Goal: Task Accomplishment & Management: Manage account settings

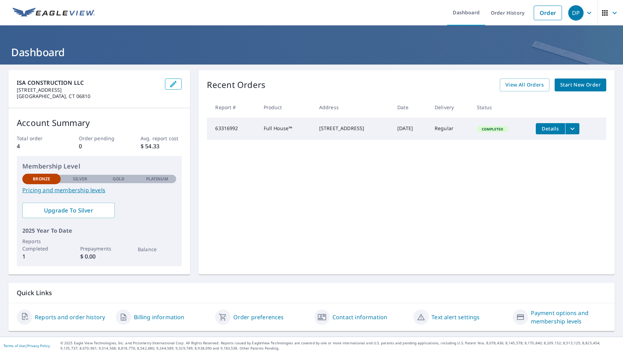
click at [81, 180] on p "Silver" at bounding box center [80, 179] width 15 height 6
click at [83, 178] on p "Silver" at bounding box center [80, 179] width 15 height 6
click at [81, 178] on p "Silver" at bounding box center [80, 179] width 15 height 6
click at [152, 177] on p "Platinum" at bounding box center [157, 179] width 22 height 6
click at [113, 177] on p "Gold" at bounding box center [119, 179] width 12 height 6
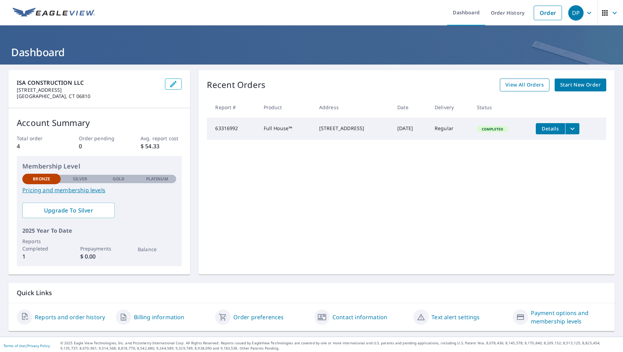
click at [517, 87] on span "View All Orders" at bounding box center [524, 85] width 38 height 9
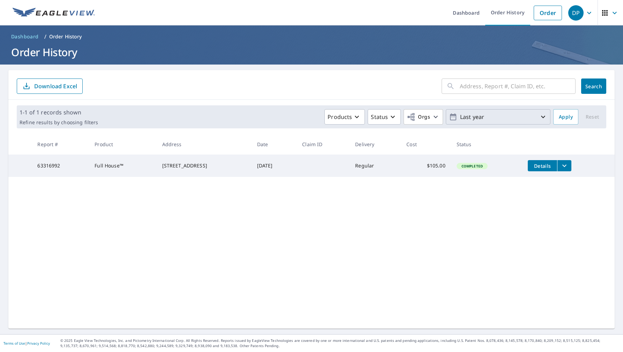
click at [502, 119] on p "Last year" at bounding box center [498, 117] width 82 height 12
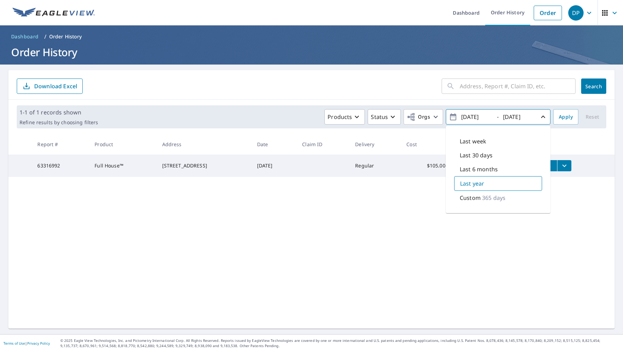
click at [481, 199] on div "Custom 365 days" at bounding box center [498, 198] width 88 height 14
click at [474, 115] on input "[DATE]" at bounding box center [476, 116] width 34 height 11
type input "[DATE]"
click at [465, 236] on div "​ Search Download Excel 1-1 of 1 records shown Refine results by choosing filte…" at bounding box center [311, 199] width 606 height 258
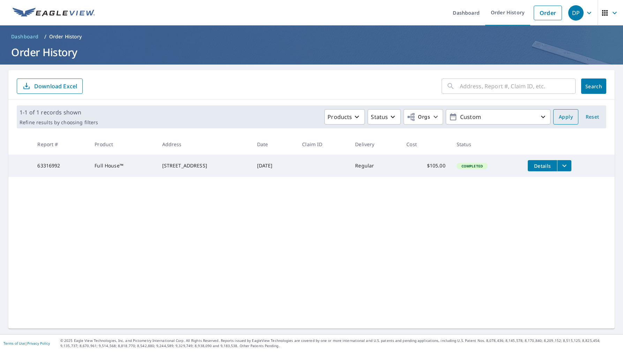
click at [572, 115] on span "Apply" at bounding box center [565, 117] width 14 height 9
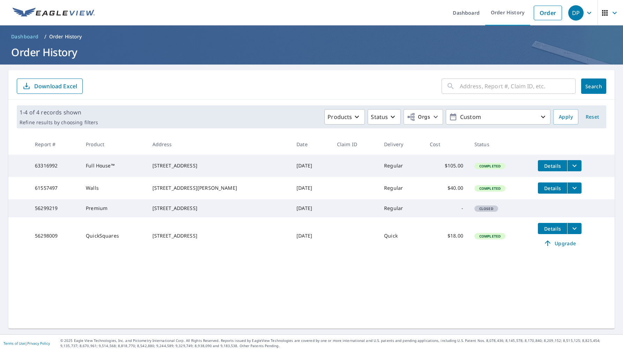
click at [181, 239] on div "[STREET_ADDRESS]" at bounding box center [218, 235] width 133 height 7
click at [79, 217] on td "56299219" at bounding box center [54, 208] width 51 height 18
click at [219, 212] on div "[STREET_ADDRESS]" at bounding box center [218, 208] width 133 height 7
click at [482, 211] on span "Closed" at bounding box center [486, 208] width 22 height 5
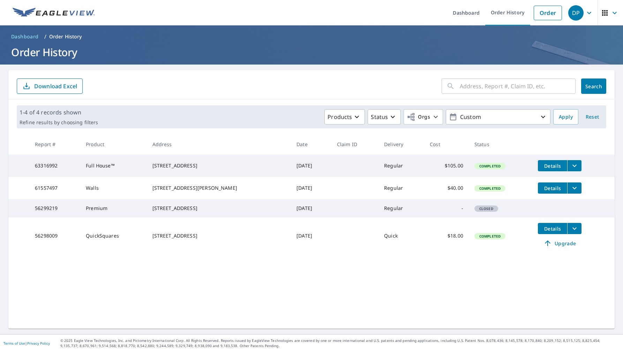
click at [193, 239] on div "[STREET_ADDRESS]" at bounding box center [218, 235] width 133 height 7
click at [572, 230] on icon "filesDropdownBtn-56298009" at bounding box center [574, 228] width 4 height 2
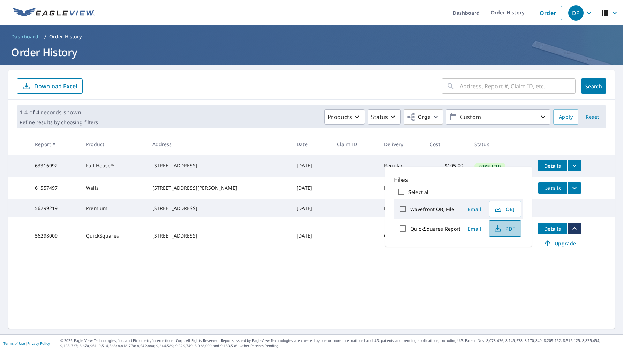
click at [497, 228] on icon "button" at bounding box center [497, 227] width 3 height 5
click at [568, 206] on td at bounding box center [573, 204] width 82 height 11
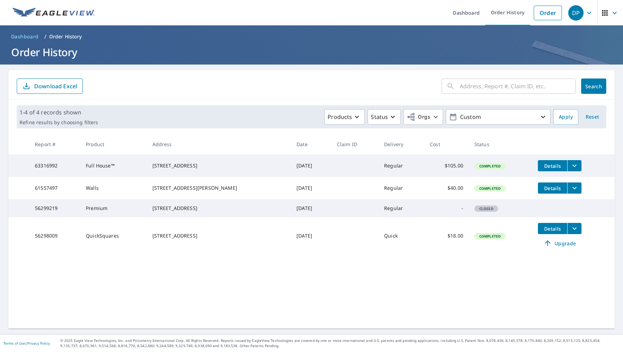
click at [538, 217] on tr "56299219 Premium [STREET_ADDRESS] [DATE] Regular - Closed" at bounding box center [311, 208] width 606 height 18
click at [475, 211] on span "Closed" at bounding box center [486, 208] width 22 height 5
click at [568, 234] on button "filesDropdownBtn-56298009" at bounding box center [574, 228] width 14 height 11
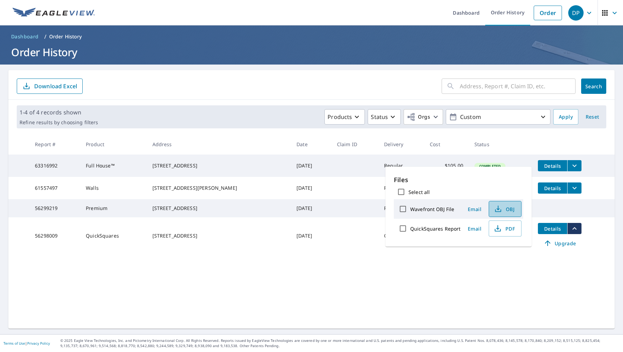
click at [497, 209] on icon "button" at bounding box center [498, 209] width 8 height 8
click at [545, 199] on td "Details" at bounding box center [573, 188] width 82 height 22
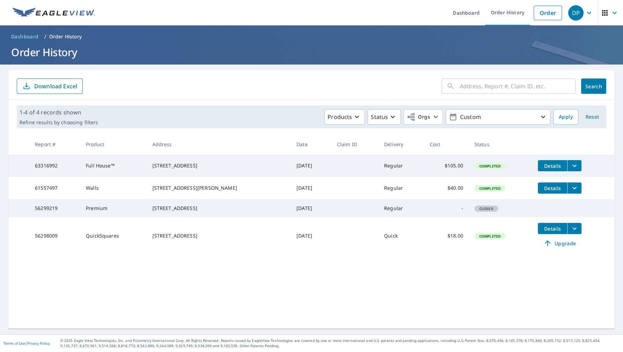
drag, startPoint x: 476, startPoint y: 214, endPoint x: 476, endPoint y: 219, distance: 4.5
click at [476, 214] on td "Closed" at bounding box center [500, 208] width 63 height 18
click at [475, 211] on span "Closed" at bounding box center [486, 208] width 22 height 5
click at [171, 212] on div "[STREET_ADDRESS]" at bounding box center [218, 208] width 133 height 7
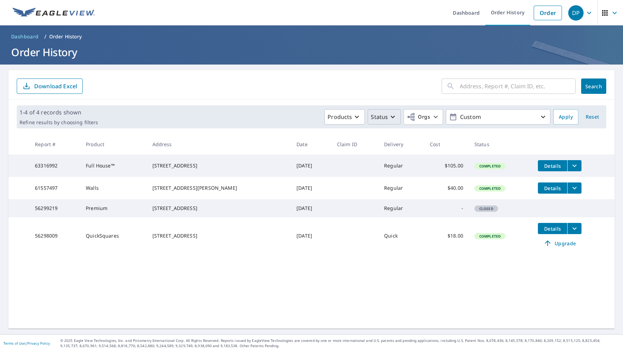
click at [388, 117] on p "Status" at bounding box center [379, 117] width 17 height 8
click at [394, 186] on p "Closed" at bounding box center [394, 188] width 18 height 8
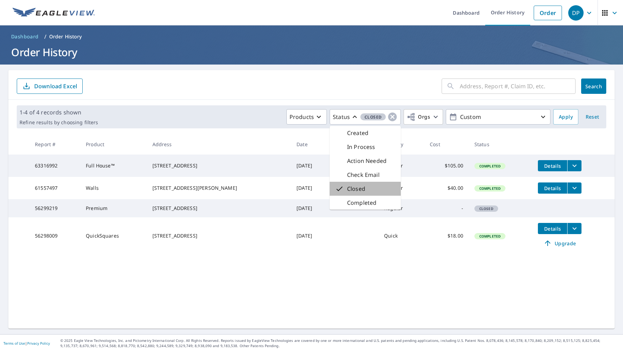
click at [374, 189] on div "Closed" at bounding box center [364, 189] width 71 height 14
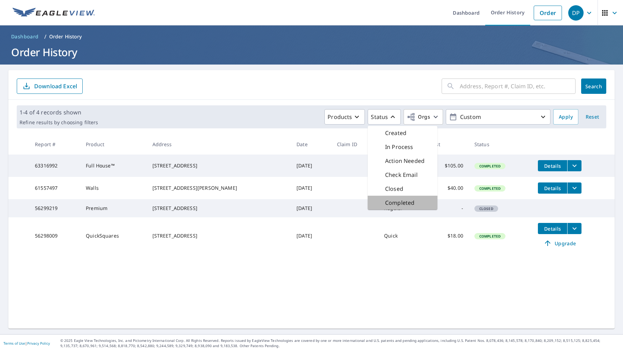
click at [406, 202] on p "Completed" at bounding box center [399, 202] width 29 height 8
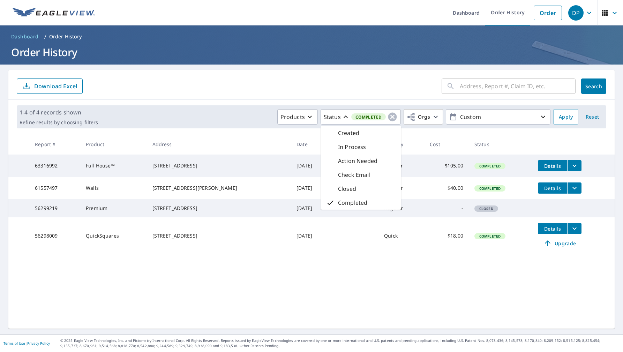
drag, startPoint x: 411, startPoint y: 257, endPoint x: 411, endPoint y: 260, distance: 3.5
click at [424, 254] on td "$18.00" at bounding box center [446, 235] width 45 height 37
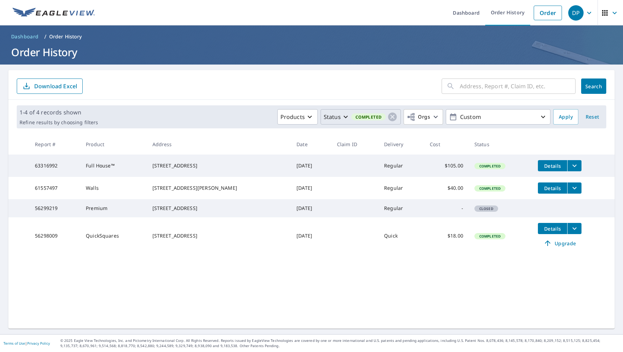
click at [398, 118] on button "Status Completed" at bounding box center [360, 116] width 81 height 15
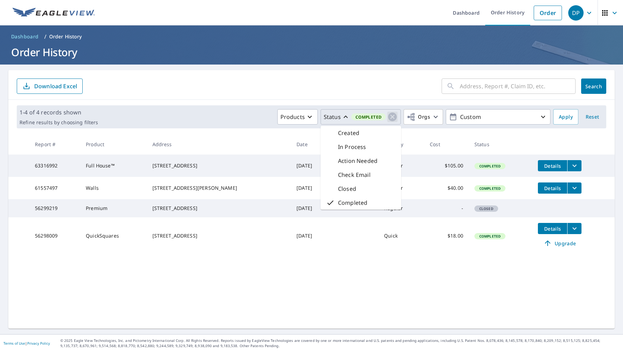
click at [394, 117] on icon "button" at bounding box center [392, 117] width 10 height 10
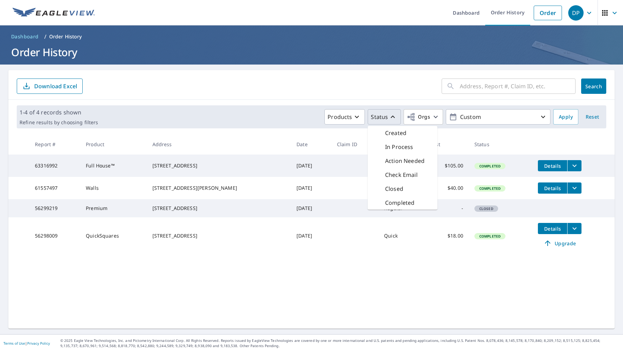
drag, startPoint x: 512, startPoint y: 216, endPoint x: 431, endPoint y: 230, distance: 81.7
click at [509, 216] on td "Closed" at bounding box center [500, 208] width 63 height 18
click at [60, 217] on td "56299219" at bounding box center [54, 208] width 51 height 18
click at [46, 85] on p "Download Excel" at bounding box center [55, 86] width 43 height 8
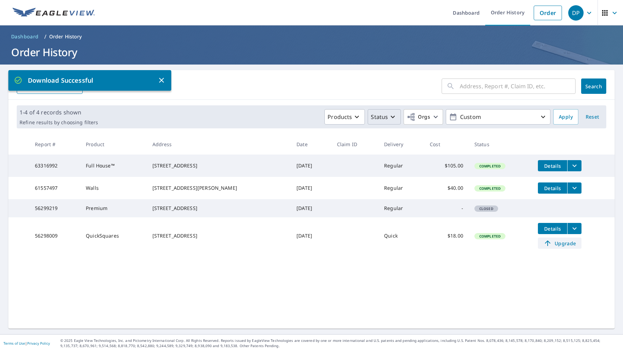
click at [555, 247] on span "Upgrade" at bounding box center [559, 243] width 35 height 8
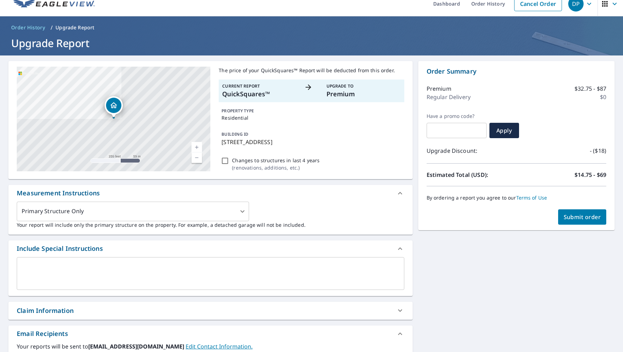
scroll to position [11, 0]
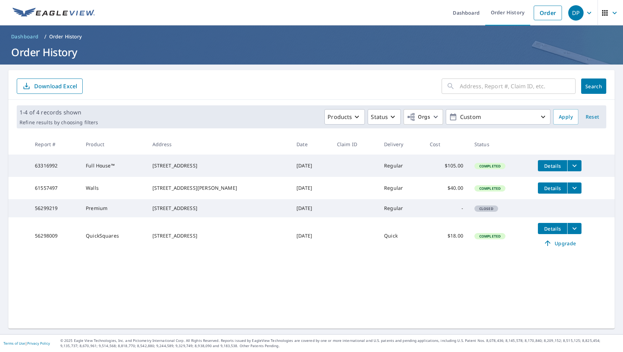
click at [476, 212] on div "Closed" at bounding box center [486, 208] width 24 height 6
click at [475, 211] on span "Closed" at bounding box center [486, 208] width 22 height 5
drag, startPoint x: 451, startPoint y: 217, endPoint x: 428, endPoint y: 219, distance: 23.1
click at [451, 217] on td "-" at bounding box center [446, 208] width 45 height 18
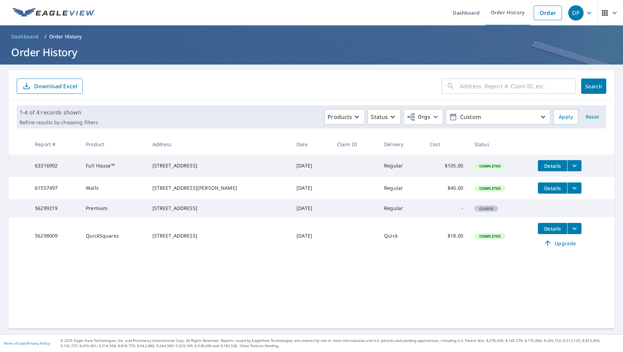
click at [378, 214] on td "Regular" at bounding box center [401, 208] width 46 height 18
drag, startPoint x: 278, startPoint y: 219, endPoint x: 219, endPoint y: 215, distance: 59.4
click at [291, 217] on td "[DATE]" at bounding box center [311, 208] width 40 height 18
click at [197, 211] on div "[STREET_ADDRESS]" at bounding box center [218, 208] width 133 height 7
click at [346, 116] on p "Products" at bounding box center [339, 117] width 24 height 8
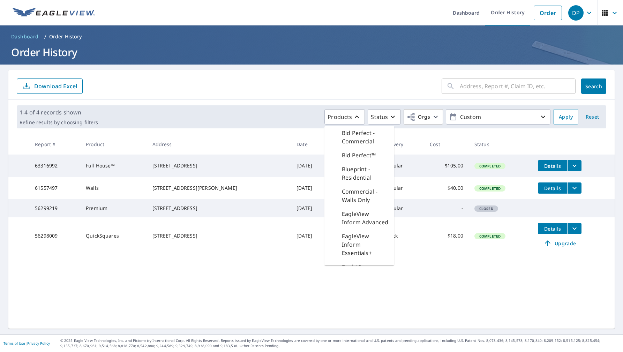
click at [347, 85] on form "​ Search Download Excel" at bounding box center [311, 85] width 589 height 15
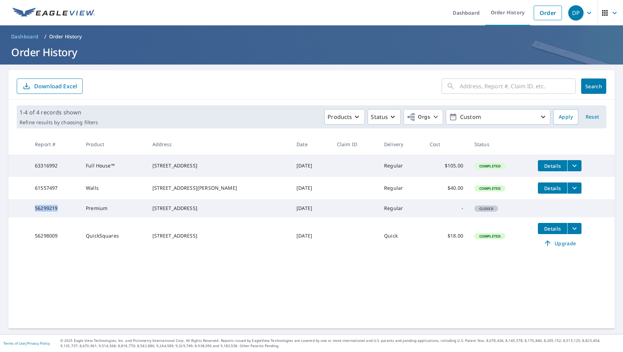
drag, startPoint x: 61, startPoint y: 219, endPoint x: 34, endPoint y: 219, distance: 27.2
click at [34, 217] on td "56299219" at bounding box center [54, 208] width 51 height 18
